Goal: Browse casually

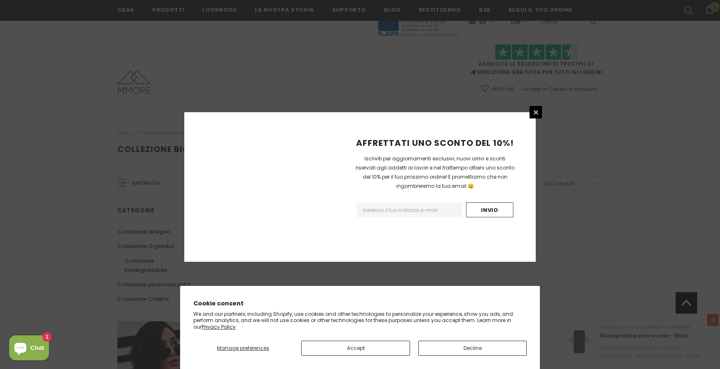
scroll to position [482, 0]
